Goal: Task Accomplishment & Management: Complete application form

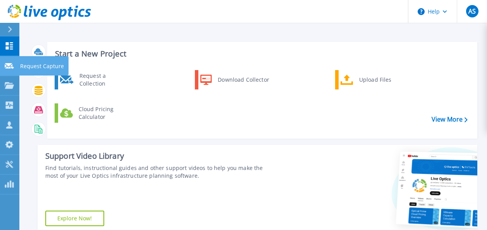
click at [53, 66] on p "Request Capture" at bounding box center [42, 66] width 44 height 20
click at [34, 65] on p "Request Capture" at bounding box center [42, 66] width 44 height 20
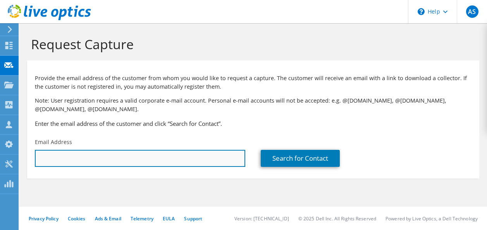
click at [135, 161] on input "text" at bounding box center [140, 158] width 210 height 17
paste input "habib@vyspa.com"
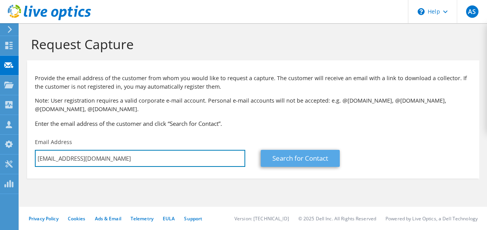
type input "habib@vyspa.com"
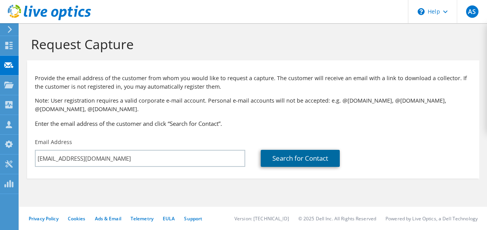
click at [294, 157] on link "Search for Contact" at bounding box center [300, 158] width 79 height 17
type input "VYSPA LIMITED"
type input "Habib"
type input "Datoo"
type input "United Kingdom"
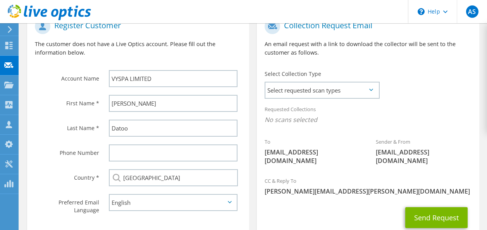
scroll to position [194, 0]
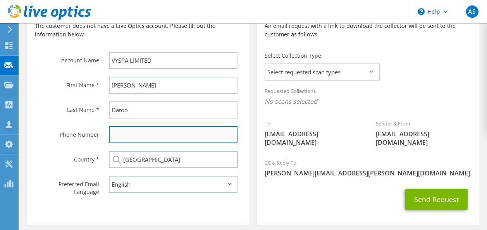
click at [154, 142] on input "text" at bounding box center [173, 134] width 129 height 17
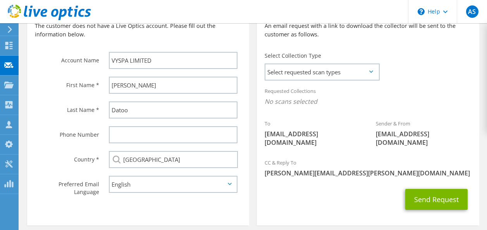
click at [44, 155] on label "Country *" at bounding box center [67, 157] width 64 height 12
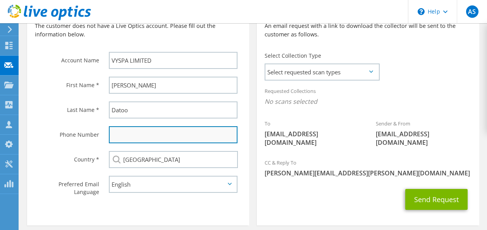
click at [146, 143] on input "text" at bounding box center [173, 134] width 129 height 17
paste input "T (+44) 203 515 0487"
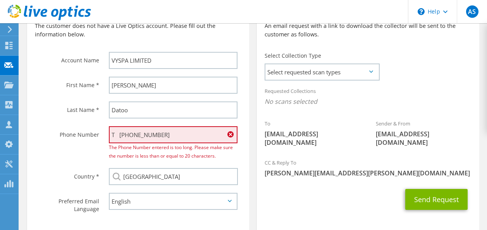
click at [159, 135] on input "T (+44) 203 515 0487" at bounding box center [173, 134] width 129 height 17
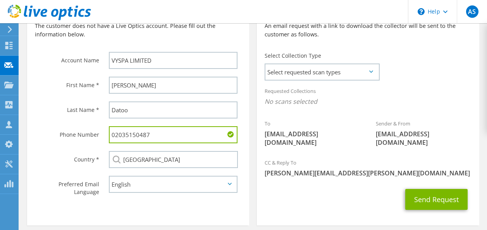
type input "02035150487"
click at [48, 143] on div "Phone Number" at bounding box center [64, 134] width 74 height 24
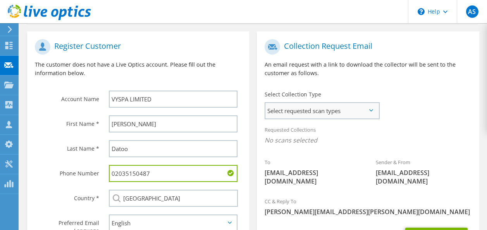
click at [321, 114] on span "Select requested scan types" at bounding box center [321, 111] width 113 height 16
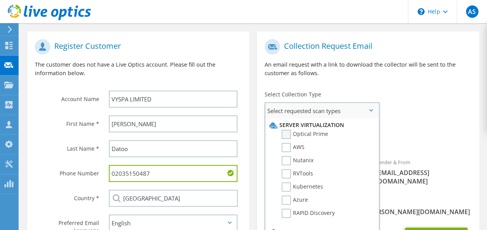
click at [287, 133] on label "Optical Prime" at bounding box center [305, 134] width 47 height 9
click at [0, 0] on input "Optical Prime" at bounding box center [0, 0] width 0 height 0
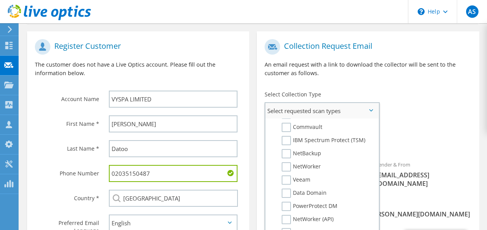
scroll to position [0, 0]
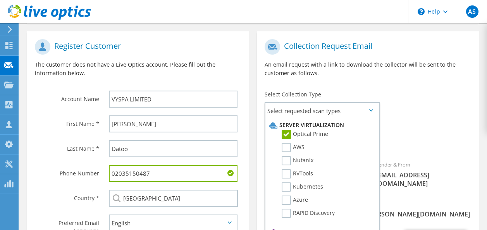
click at [431, 137] on span "Optical Prime" at bounding box center [368, 142] width 207 height 13
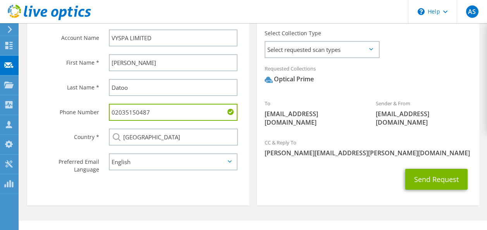
scroll to position [222, 0]
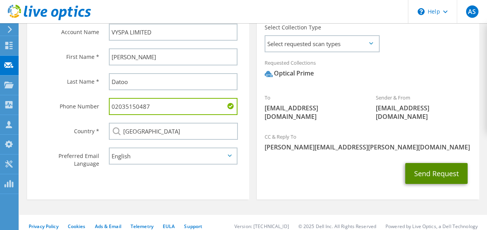
click at [428, 167] on button "Send Request" at bounding box center [436, 173] width 62 height 21
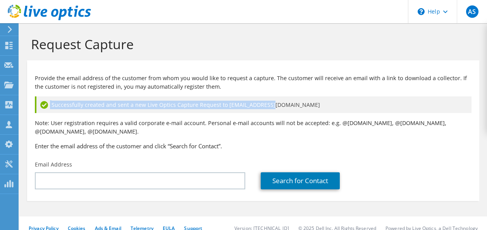
drag, startPoint x: 272, startPoint y: 104, endPoint x: 41, endPoint y: 109, distance: 231.4
click at [41, 109] on div "Successfully created and sent a new Live Optics Capture Request to habib@vyspa.…" at bounding box center [253, 105] width 437 height 17
copy div "Successfully created and sent a new Live Optics Capture Request to habib@vyspa.…"
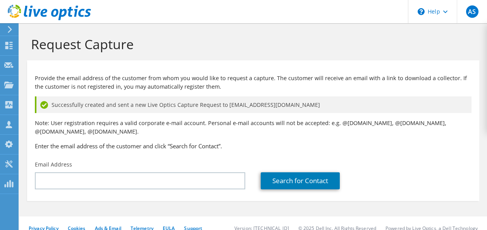
click at [238, 132] on p "Note: User registration requires a valid corporate e-mail account. Personal e-m…" at bounding box center [253, 127] width 437 height 17
click at [25, 43] on div "Dashboard" at bounding box center [36, 45] width 36 height 19
